Goal: Task Accomplishment & Management: Manage account settings

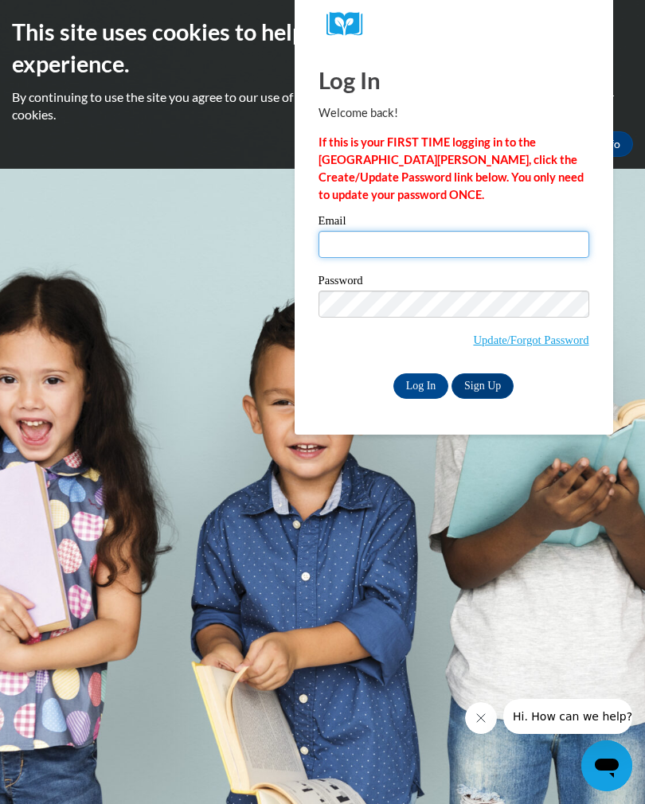
click at [426, 249] on input "Email" at bounding box center [453, 244] width 271 height 27
type input "juliewillis84@gmail.com"
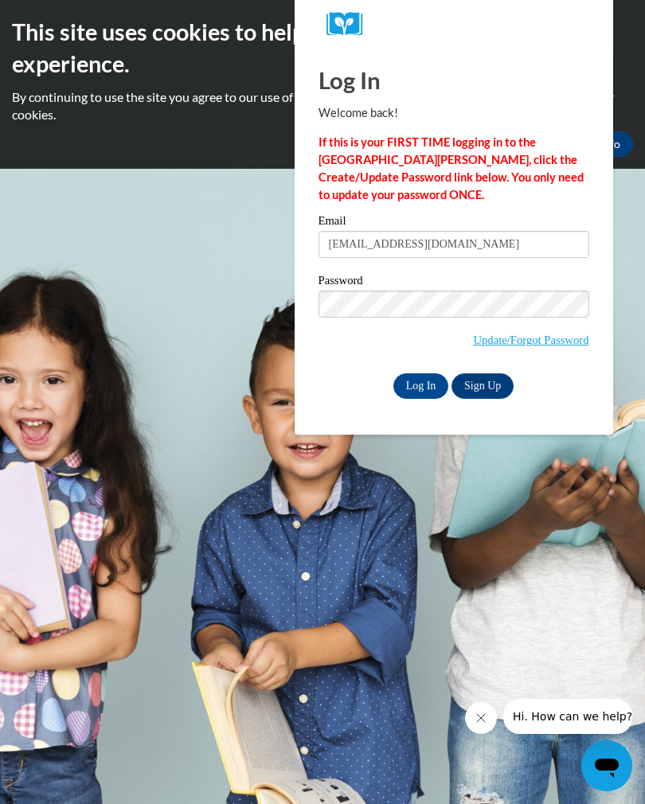
click at [550, 341] on link "Update/Forgot Password" at bounding box center [530, 339] width 115 height 13
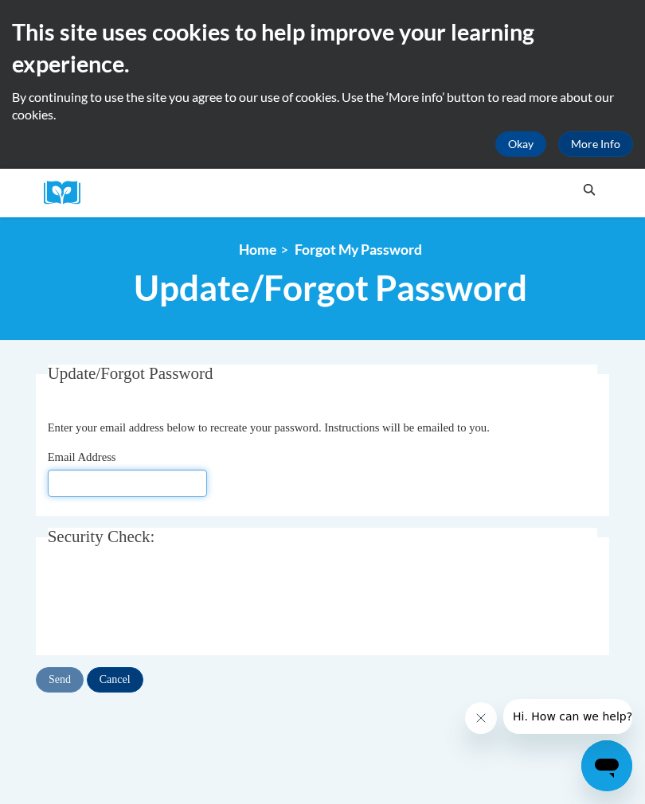
click at [156, 493] on input "Email Address" at bounding box center [127, 482] width 159 height 27
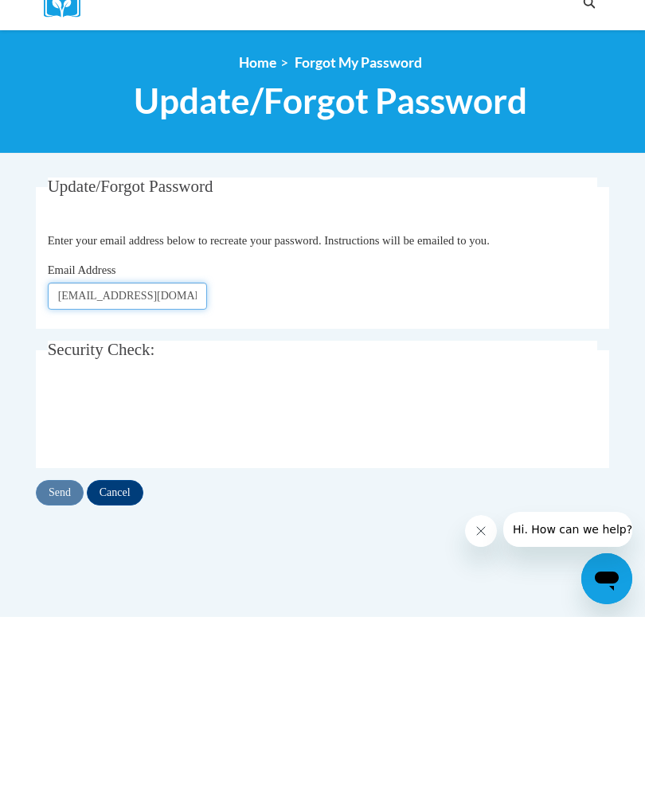
type input "[EMAIL_ADDRESS][DOMAIN_NAME]"
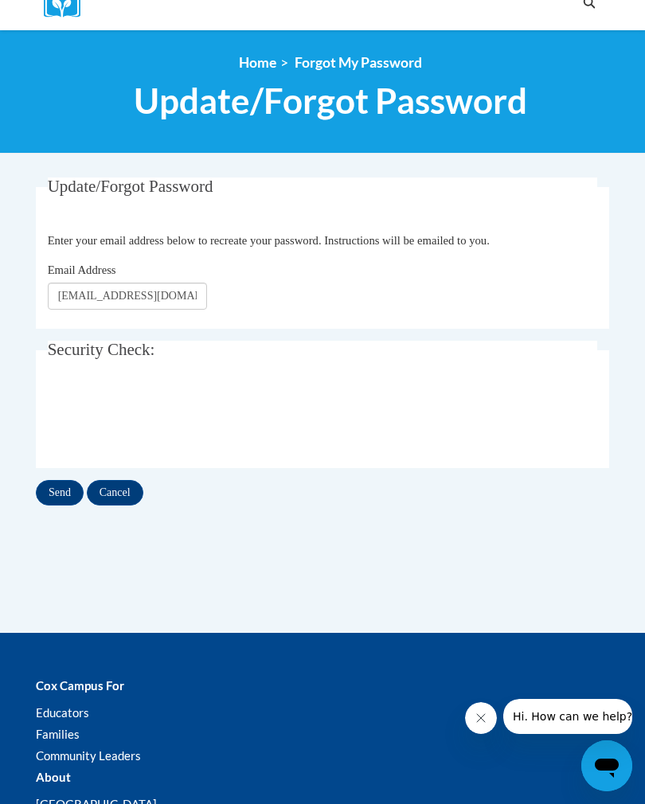
click at [52, 484] on input "Send" at bounding box center [60, 492] width 48 height 25
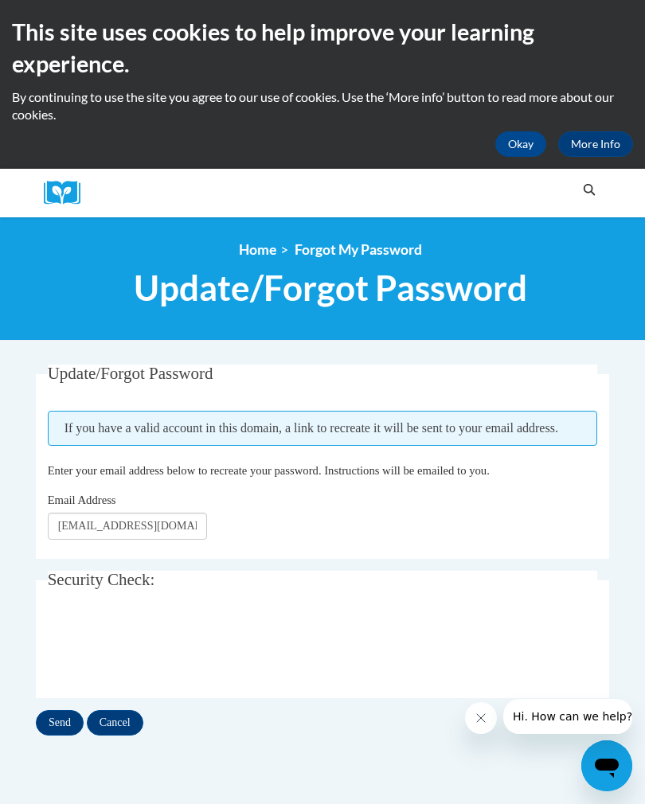
click at [60, 717] on input "Send" at bounding box center [60, 722] width 48 height 25
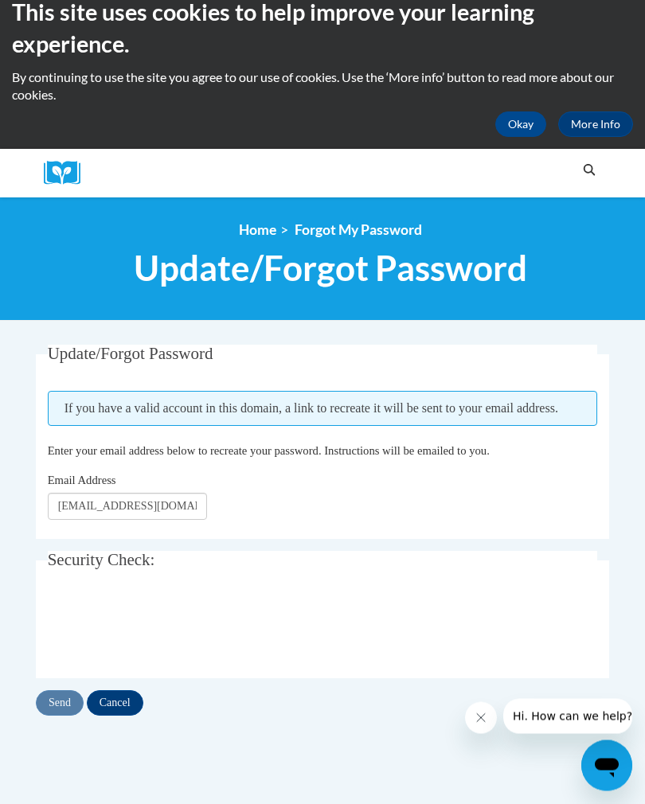
scroll to position [20, 0]
click at [523, 113] on button "Okay" at bounding box center [520, 123] width 51 height 25
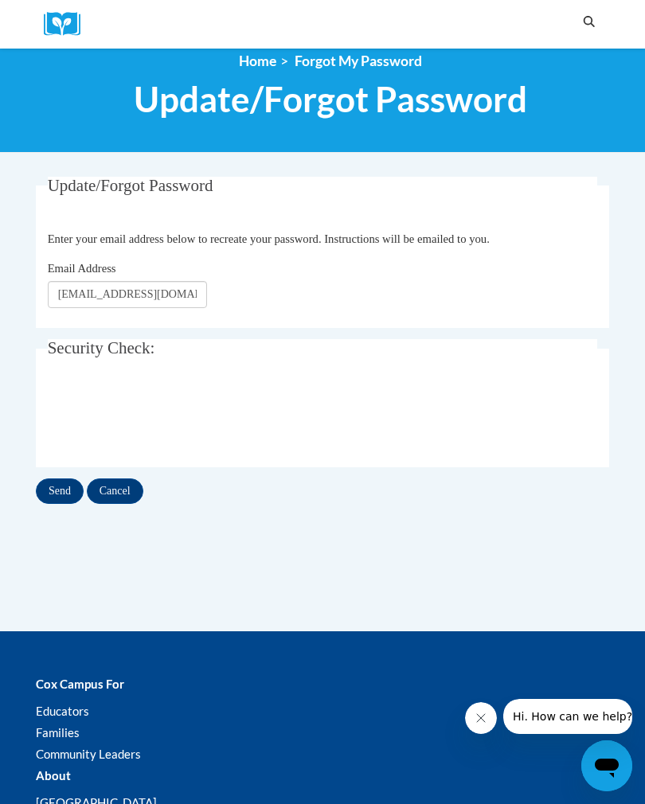
click at [68, 487] on input "Send" at bounding box center [60, 490] width 48 height 25
